Goal: Book appointment/travel/reservation

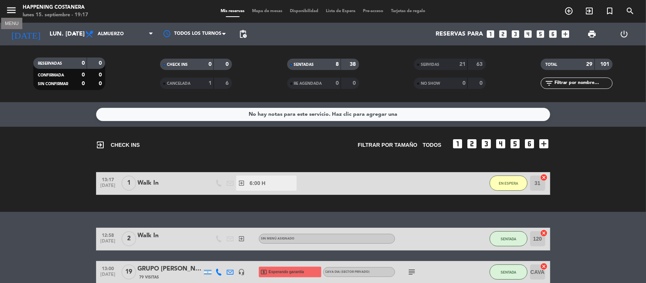
click at [12, 7] on icon "menu" at bounding box center [11, 10] width 11 height 11
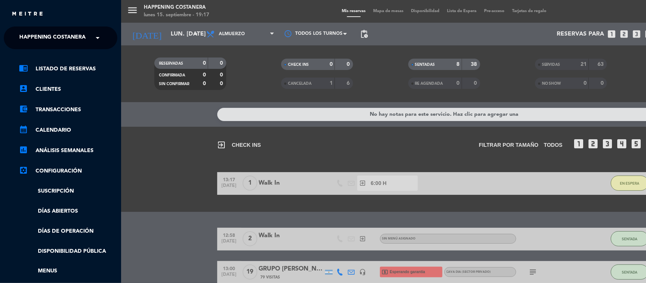
click at [62, 35] on span "Happening Costanera" at bounding box center [52, 38] width 66 height 16
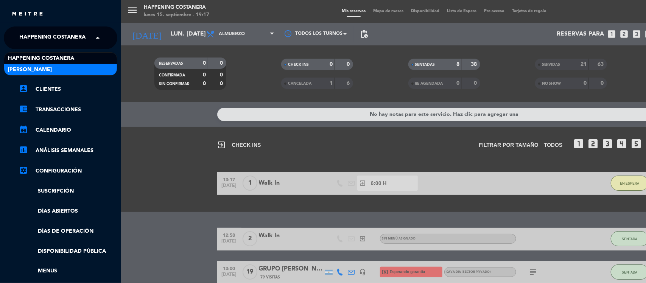
click at [52, 74] on div "[PERSON_NAME]" at bounding box center [60, 69] width 113 height 11
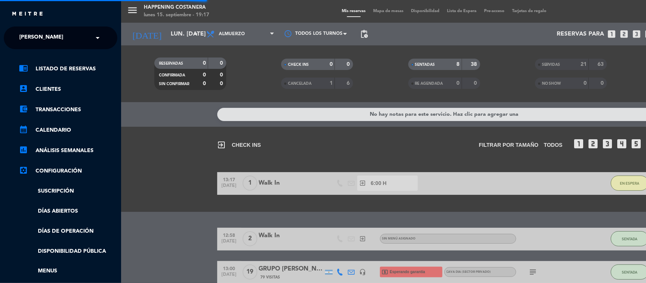
click at [160, 139] on div "menu Happening Costanera lunes 15. septiembre - 19:17 Mis reservas Mapa de mesa…" at bounding box center [444, 141] width 646 height 283
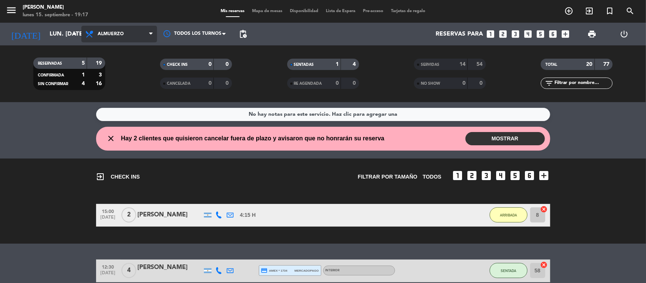
click at [112, 35] on span "Almuerzo" at bounding box center [111, 33] width 26 height 5
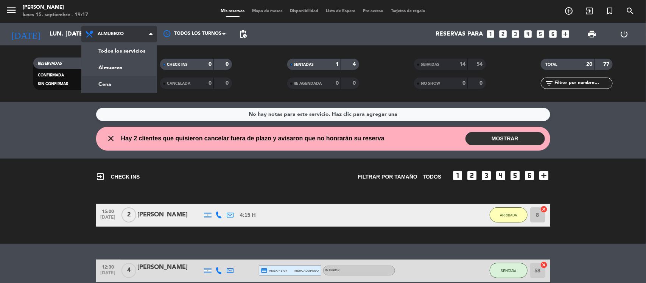
click at [108, 84] on div "menu [PERSON_NAME] lunes 15. septiembre - 19:17 Mis reservas Mapa de mesas Disp…" at bounding box center [323, 51] width 646 height 102
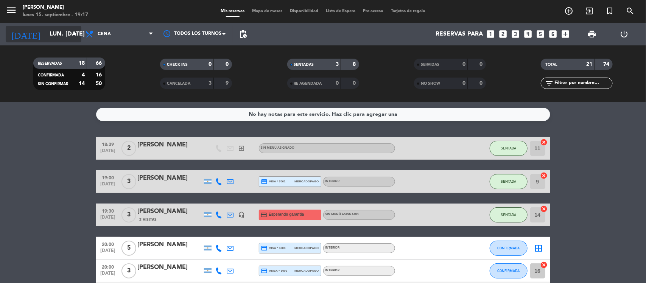
click at [48, 34] on input "lun. [DATE]" at bounding box center [86, 34] width 80 height 15
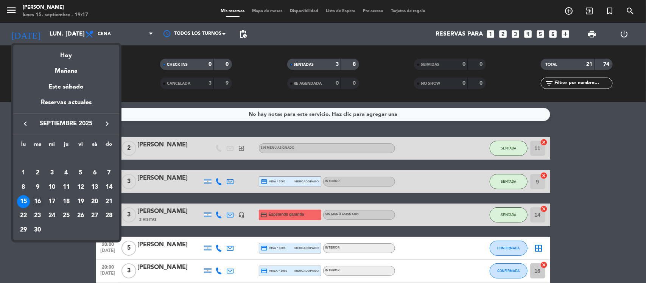
click at [38, 200] on div "16" at bounding box center [37, 201] width 13 height 13
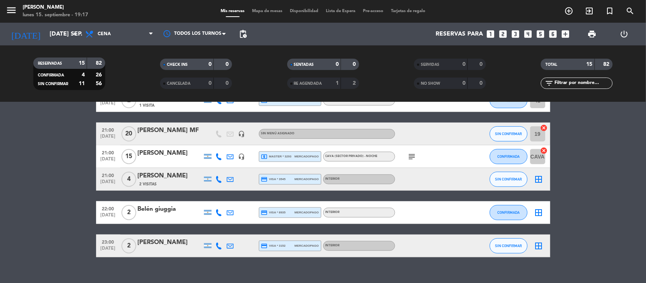
scroll to position [296, 0]
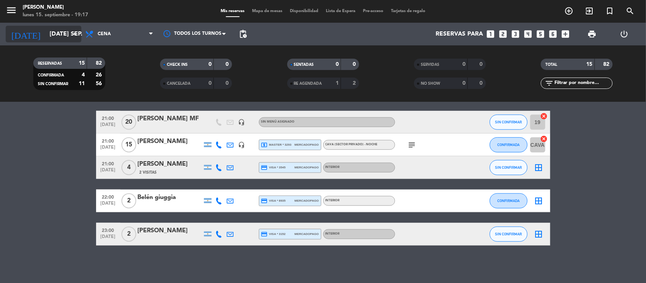
click at [55, 33] on input "[DATE] sep." at bounding box center [86, 34] width 80 height 15
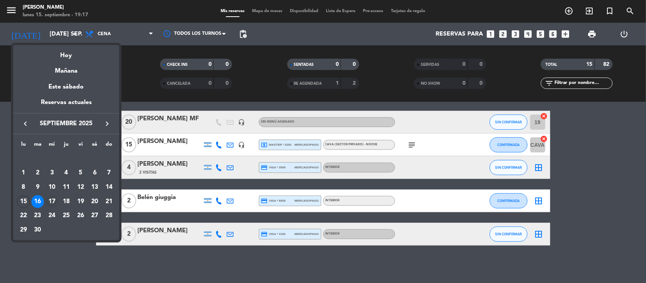
click at [49, 200] on div "17" at bounding box center [51, 201] width 13 height 13
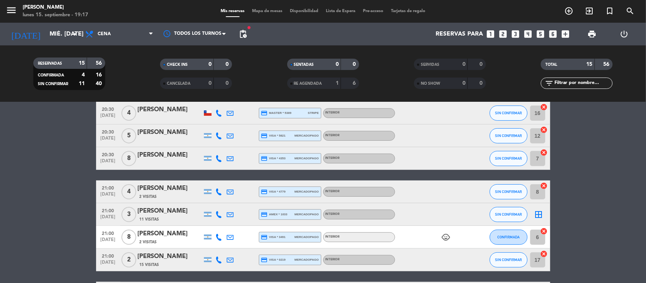
scroll to position [0, 0]
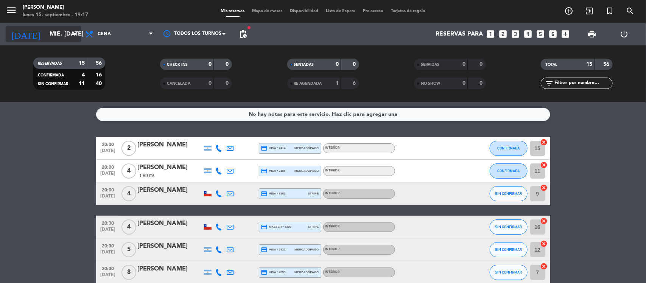
click at [61, 33] on input "mié. [DATE]" at bounding box center [86, 34] width 80 height 15
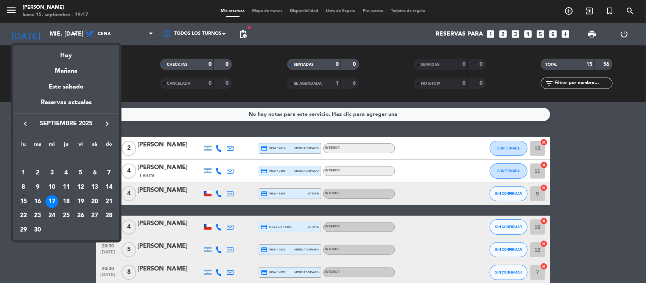
click at [67, 199] on div "18" at bounding box center [66, 201] width 13 height 13
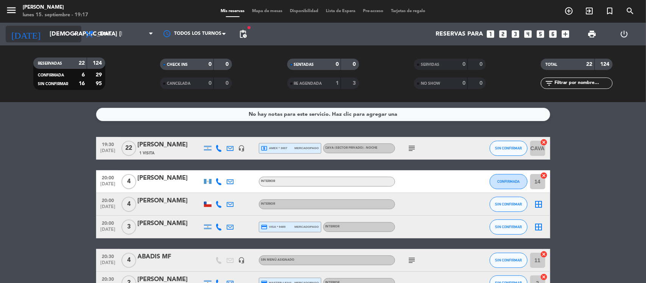
click at [50, 36] on input "[DEMOGRAPHIC_DATA] [DATE]" at bounding box center [86, 34] width 80 height 15
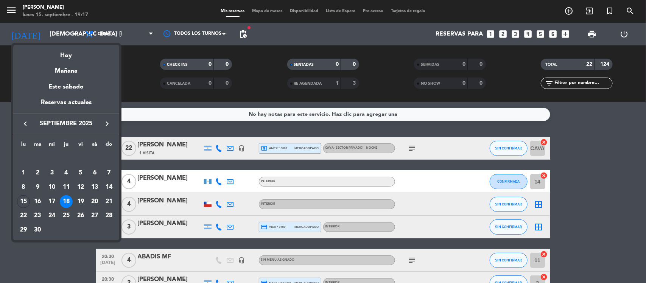
click at [242, 33] on div at bounding box center [323, 141] width 646 height 283
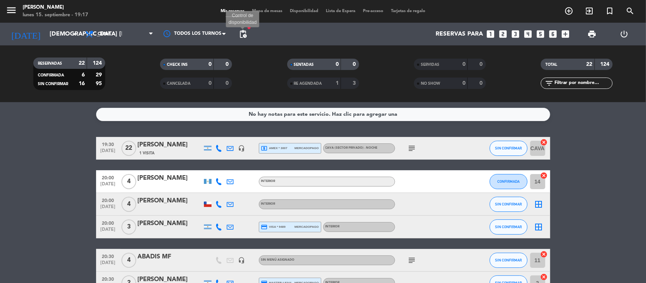
click at [245, 33] on span "pending_actions" at bounding box center [243, 34] width 9 height 9
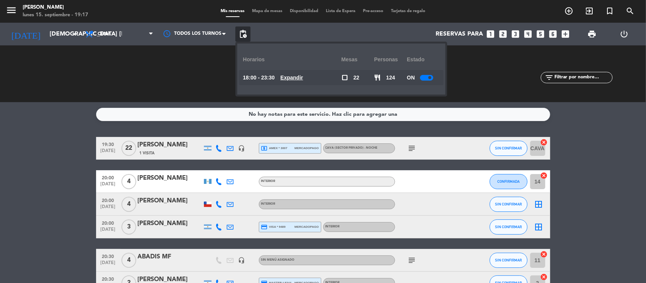
click at [298, 77] on u "Expandir" at bounding box center [292, 78] width 23 height 6
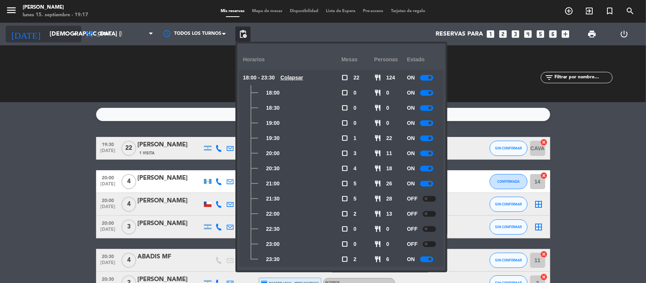
click at [46, 32] on input "[DEMOGRAPHIC_DATA] [DATE]" at bounding box center [86, 34] width 80 height 15
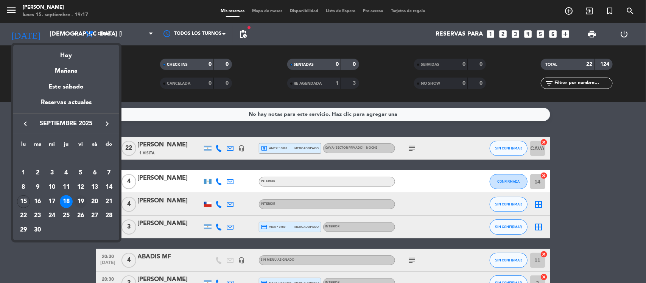
click at [79, 201] on div "19" at bounding box center [80, 201] width 13 height 13
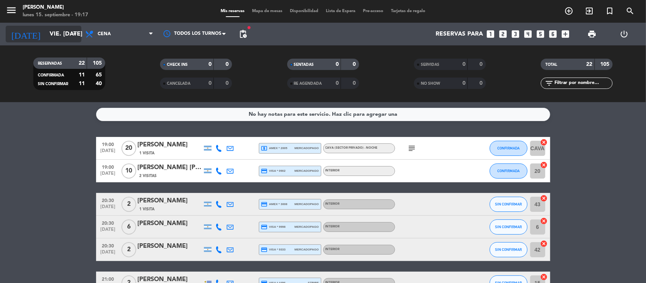
click at [46, 32] on input "vie. [DATE]" at bounding box center [86, 34] width 80 height 15
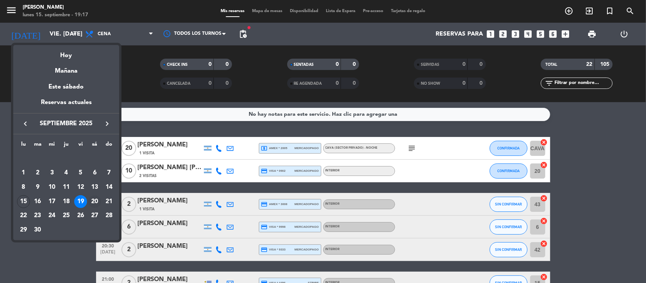
click at [94, 200] on div "20" at bounding box center [94, 201] width 13 height 13
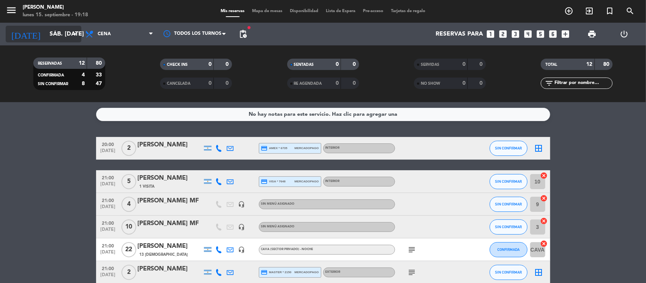
click at [56, 32] on input "sáb. [DATE]" at bounding box center [86, 34] width 80 height 15
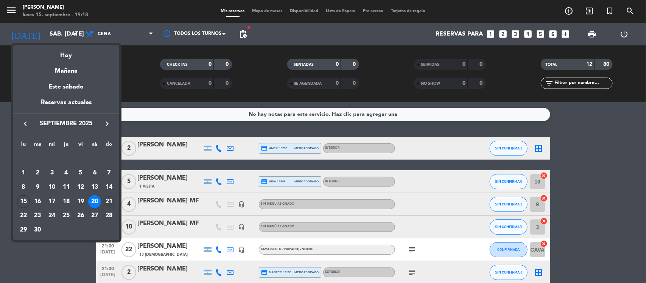
click at [109, 199] on div "21" at bounding box center [109, 201] width 13 height 13
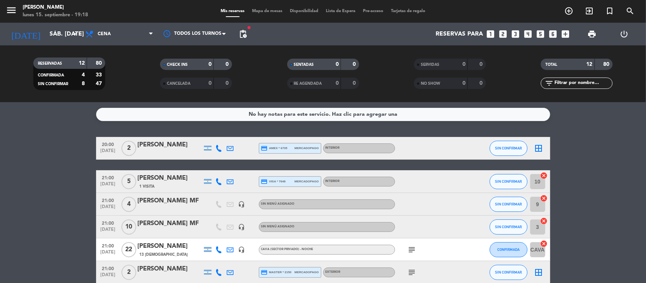
type input "dom. [DATE]"
